Goal: Navigation & Orientation: Find specific page/section

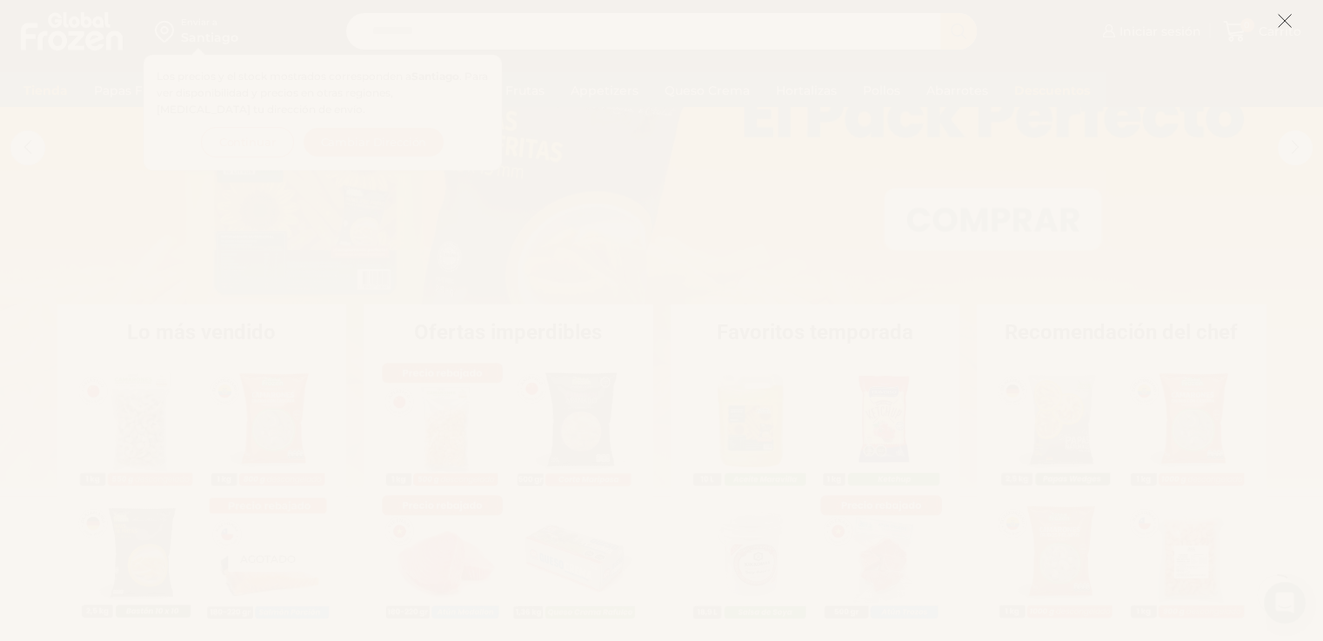
scroll to position [181, 0]
click at [1285, 24] on icon at bounding box center [1285, 21] width 16 height 16
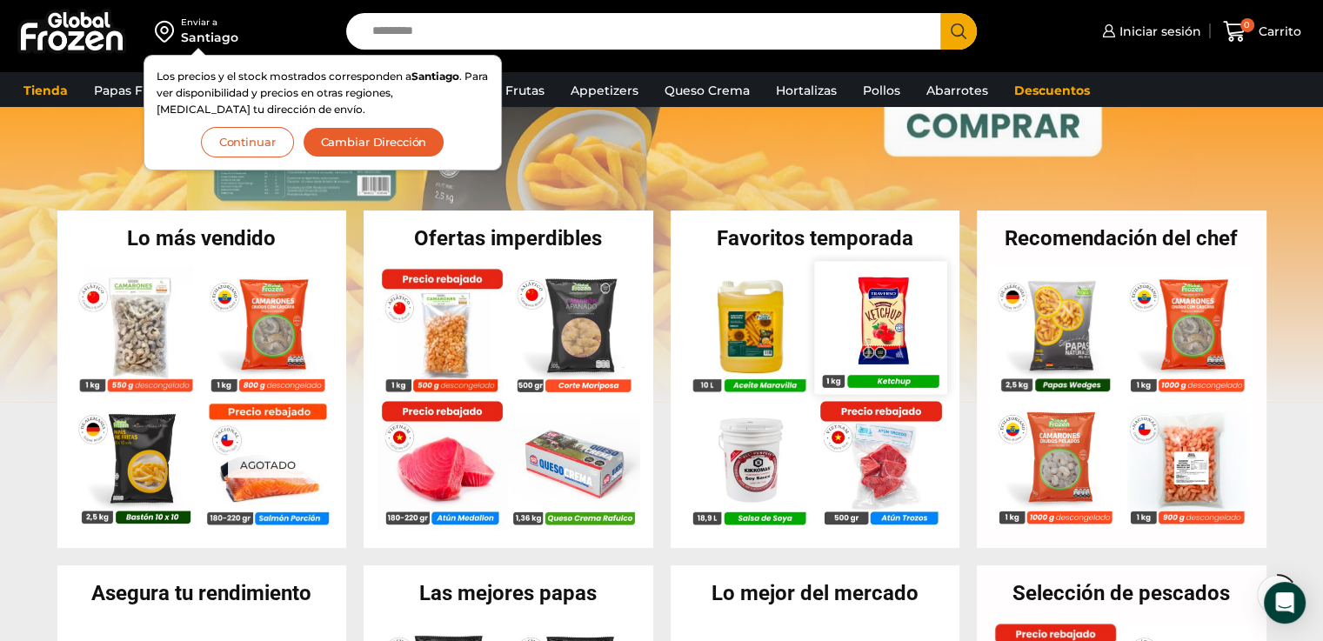
scroll to position [271, 0]
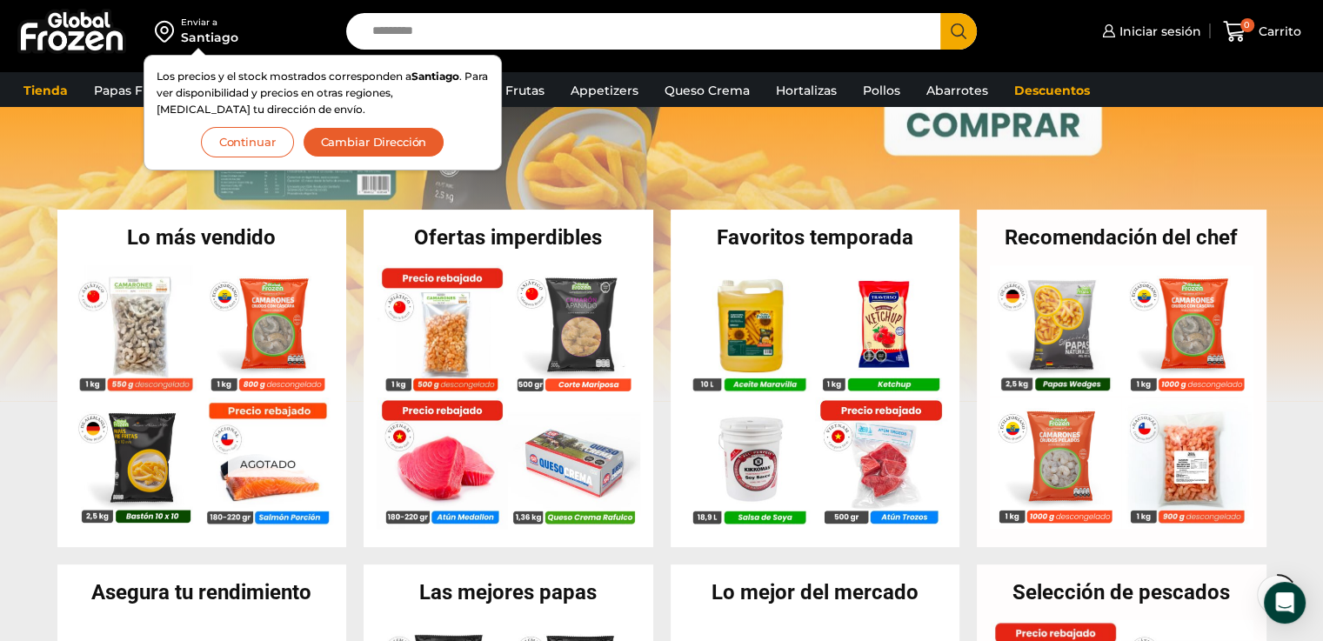
click at [261, 150] on button "Continuar" at bounding box center [247, 142] width 93 height 30
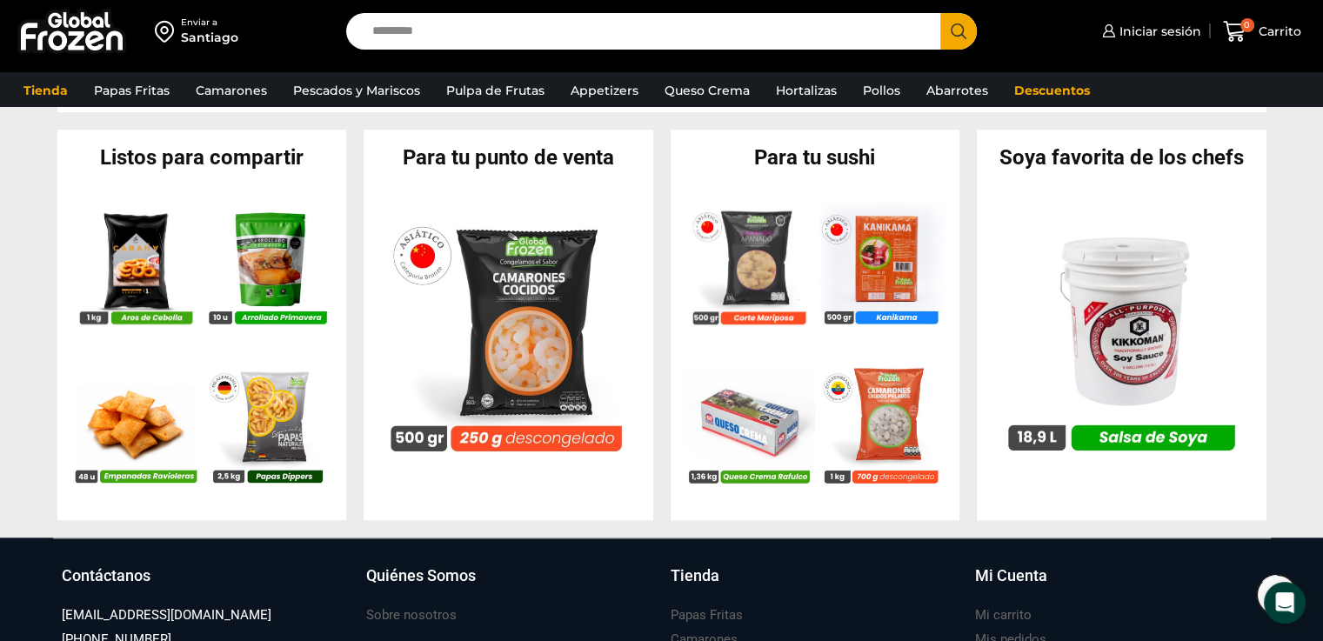
scroll to position [1658, 0]
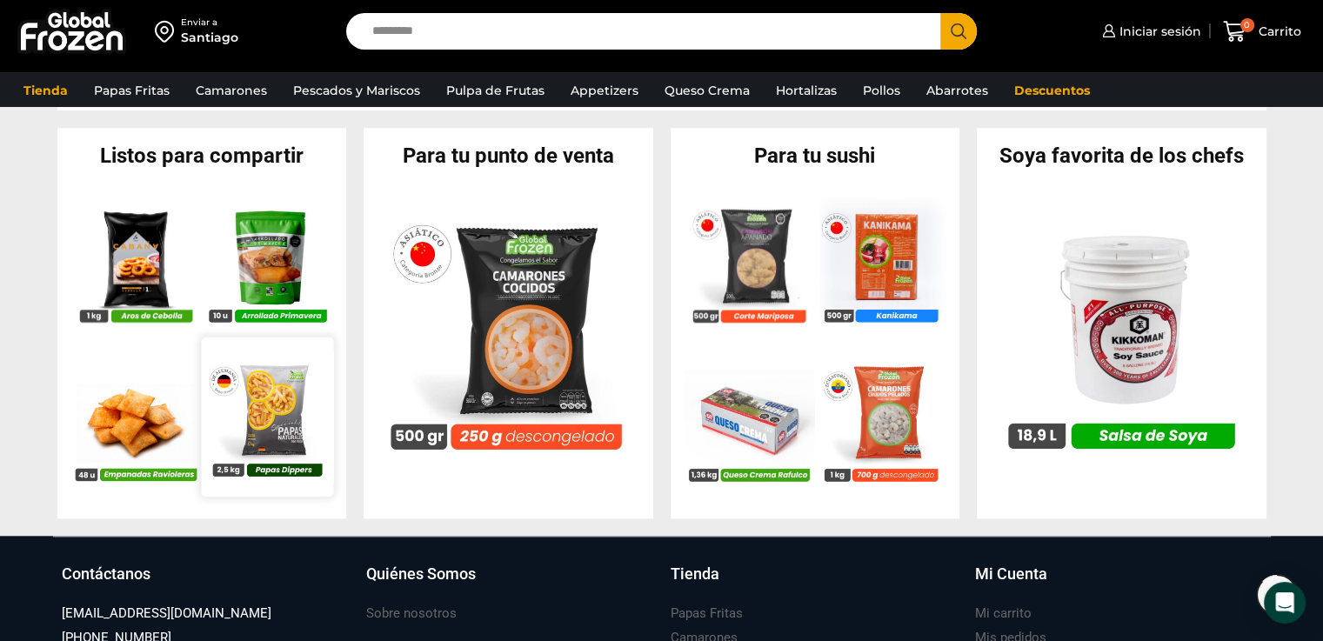
click at [299, 432] on img at bounding box center [267, 416] width 132 height 132
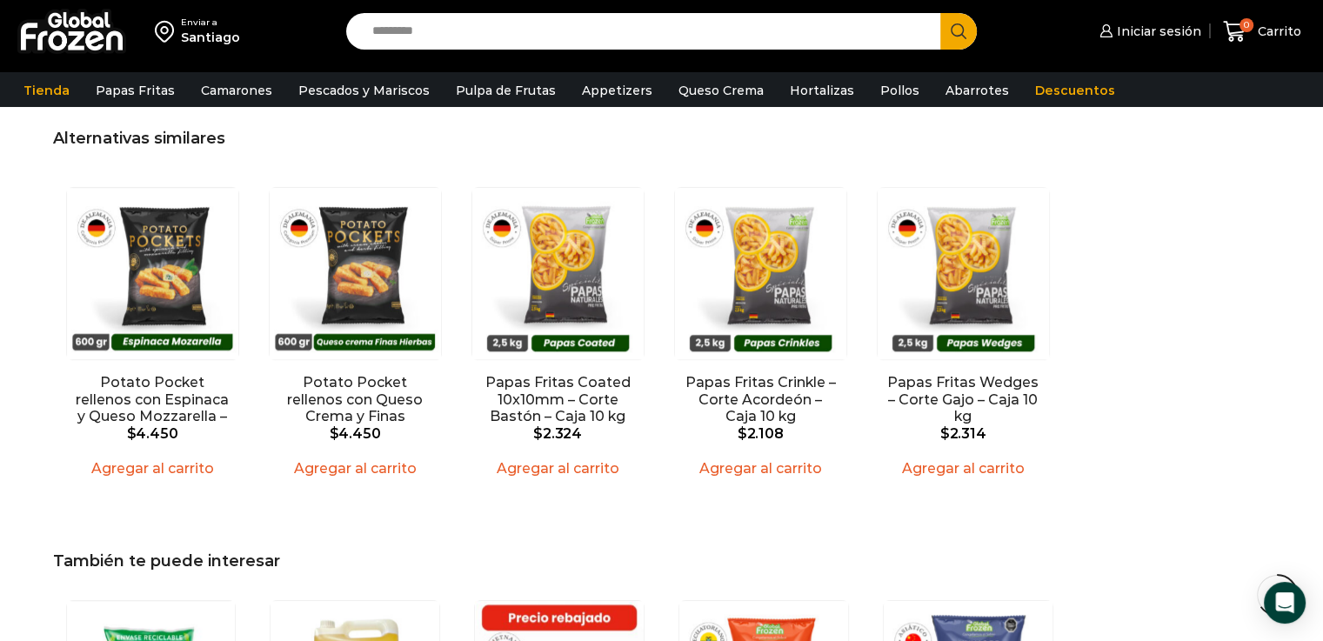
scroll to position [1411, 0]
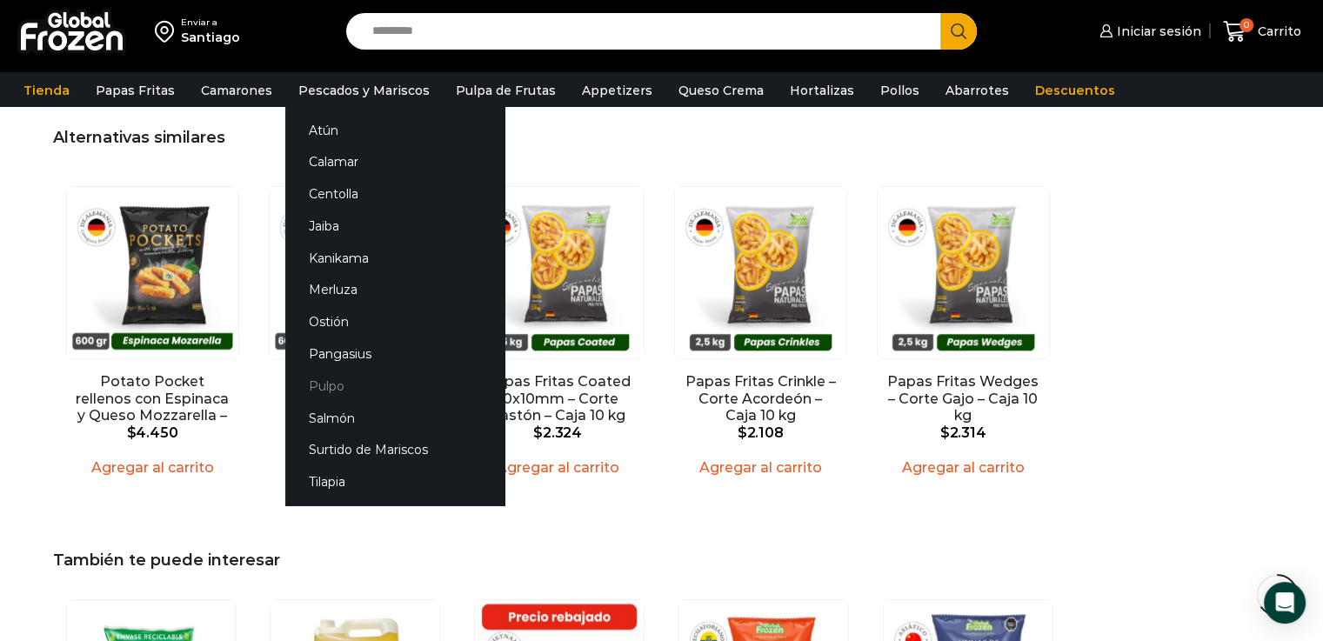
click at [329, 387] on link "Pulpo" at bounding box center [394, 386] width 219 height 32
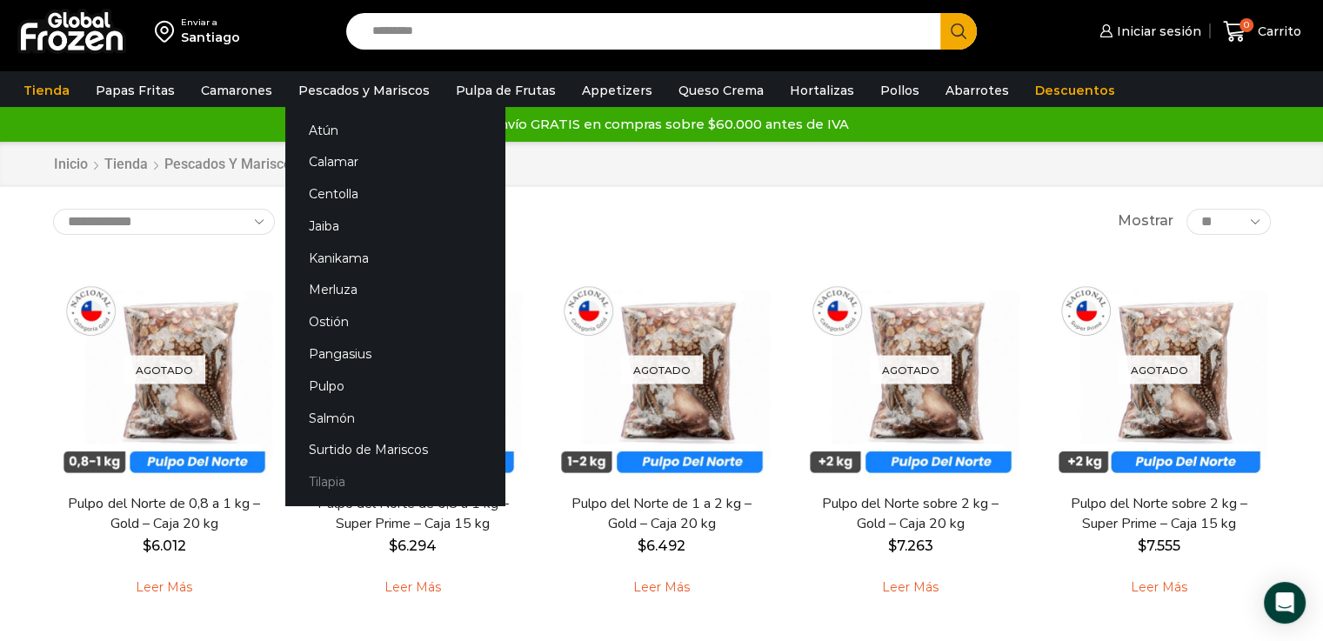
click at [324, 476] on link "Tilapia" at bounding box center [394, 482] width 219 height 32
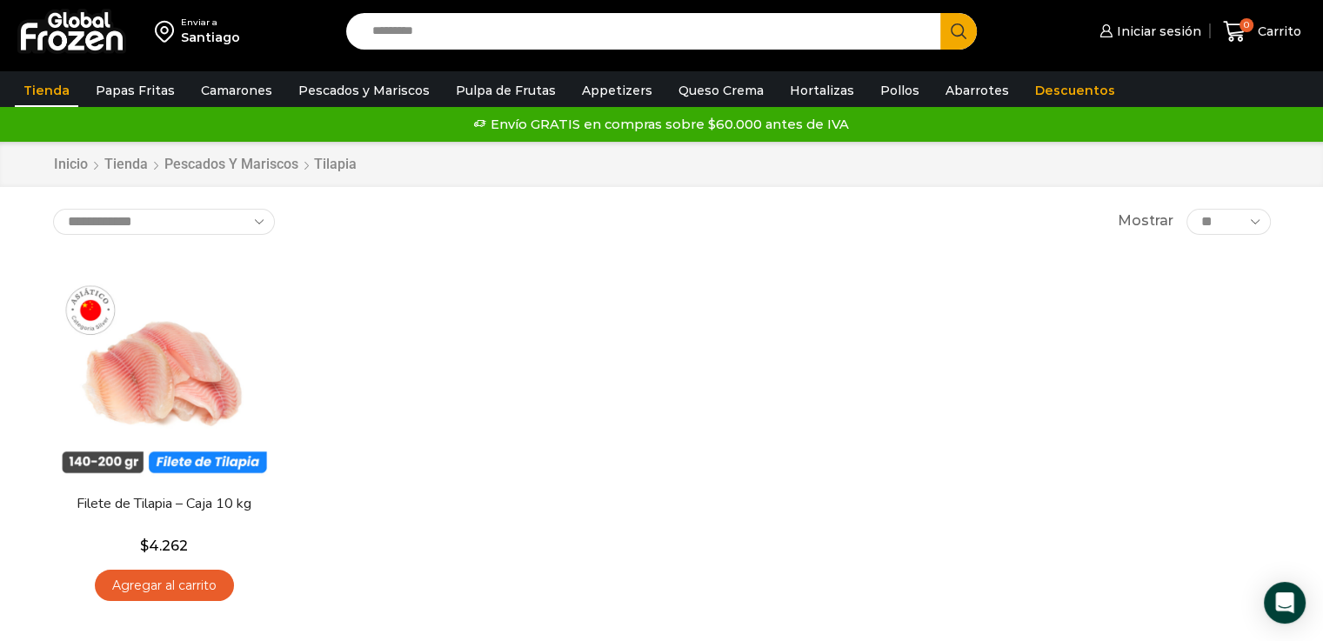
click at [49, 93] on link "Tienda" at bounding box center [46, 90] width 63 height 33
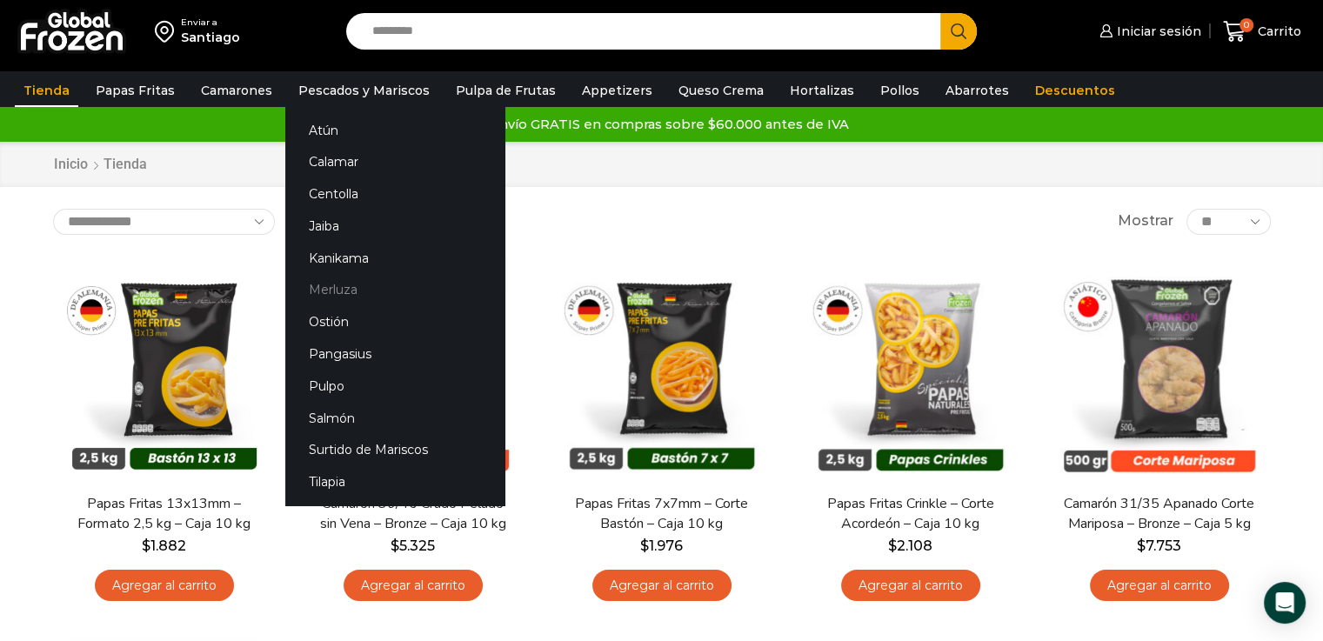
click at [333, 290] on link "Merluza" at bounding box center [394, 290] width 219 height 32
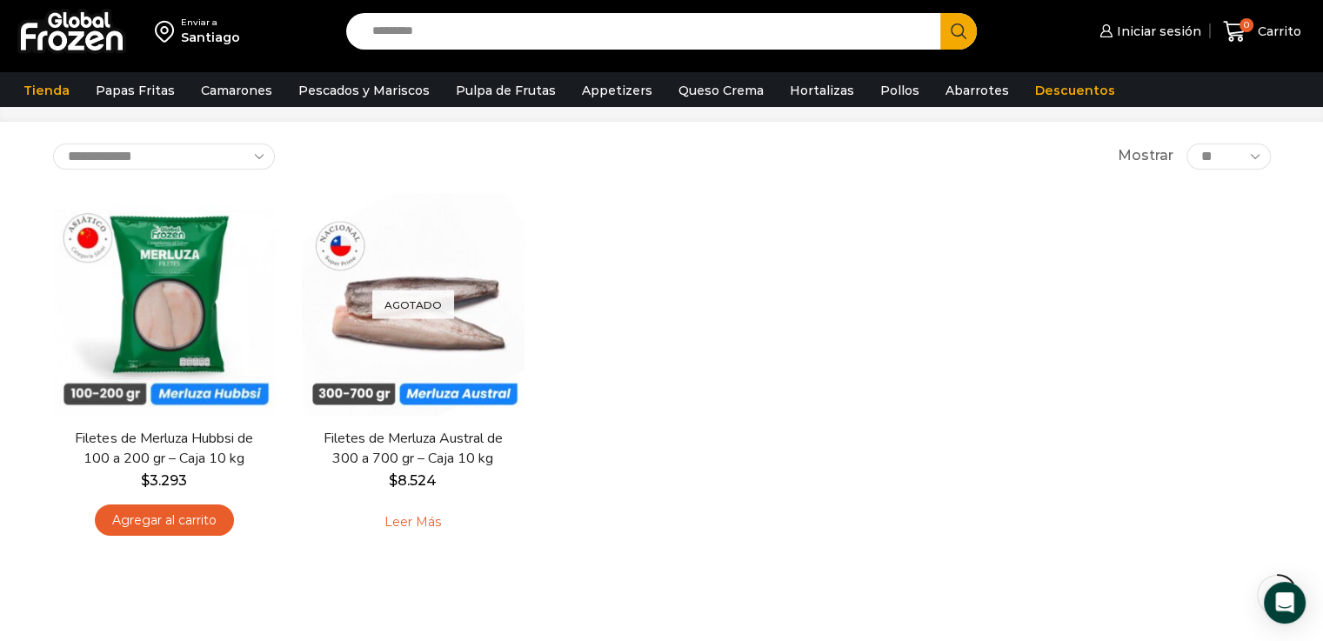
scroll to position [78, 0]
